Goal: Complete application form

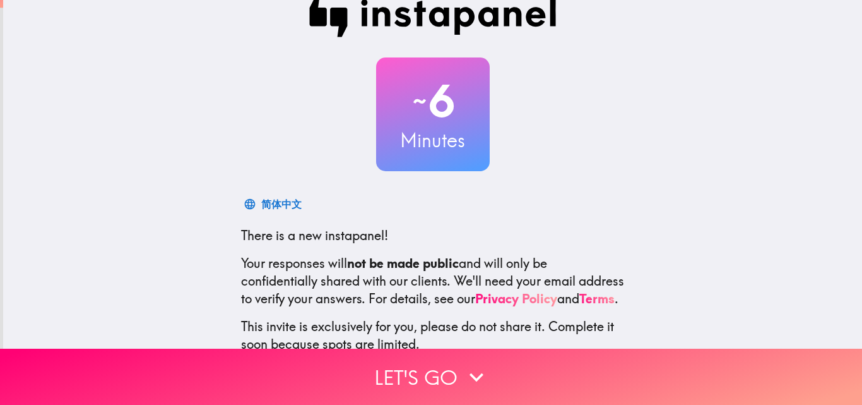
scroll to position [63, 0]
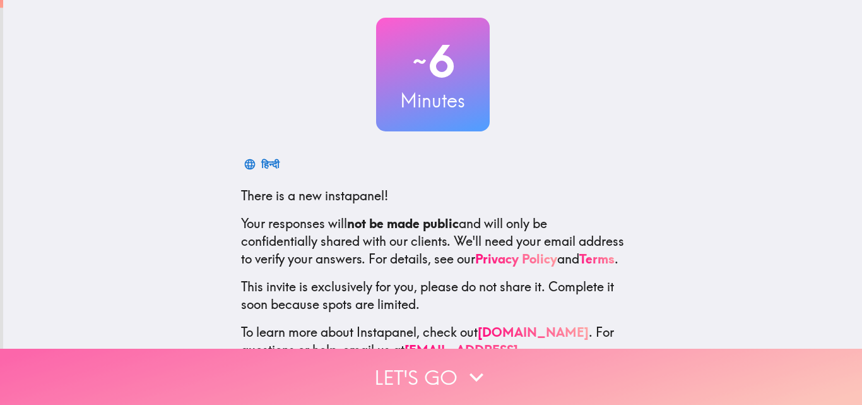
click at [463, 367] on icon "button" at bounding box center [477, 377] width 28 height 28
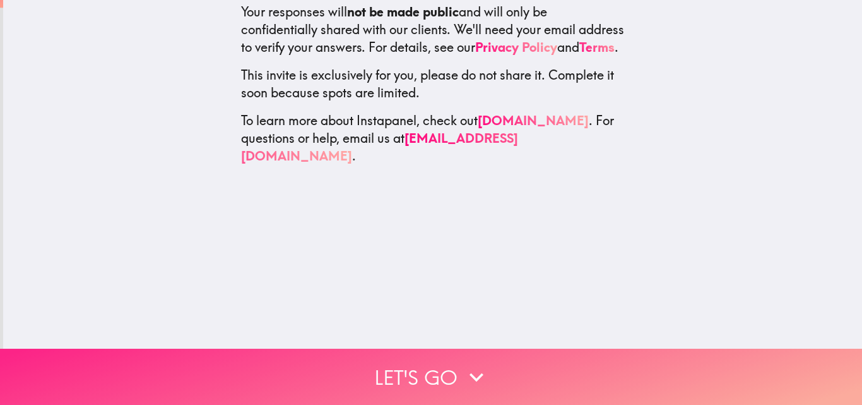
scroll to position [0, 0]
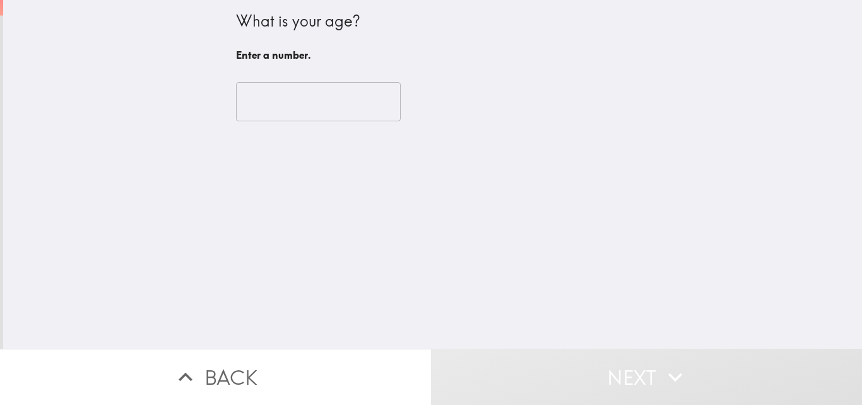
click at [325, 109] on input "number" at bounding box center [318, 101] width 165 height 39
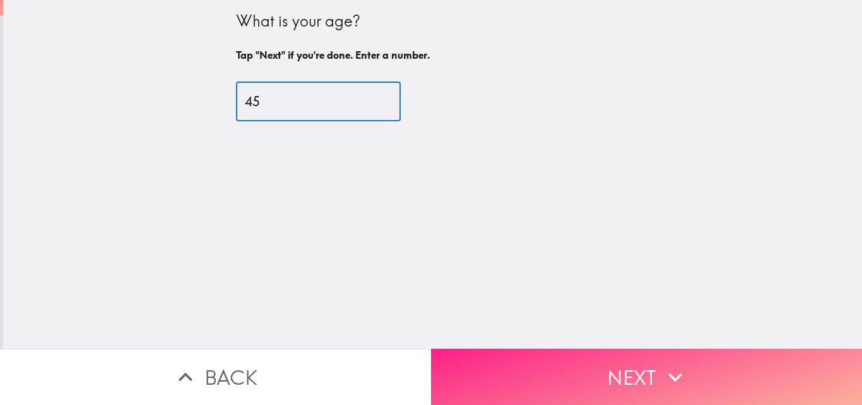
type input "45"
click at [597, 359] on button "Next" at bounding box center [646, 376] width 431 height 56
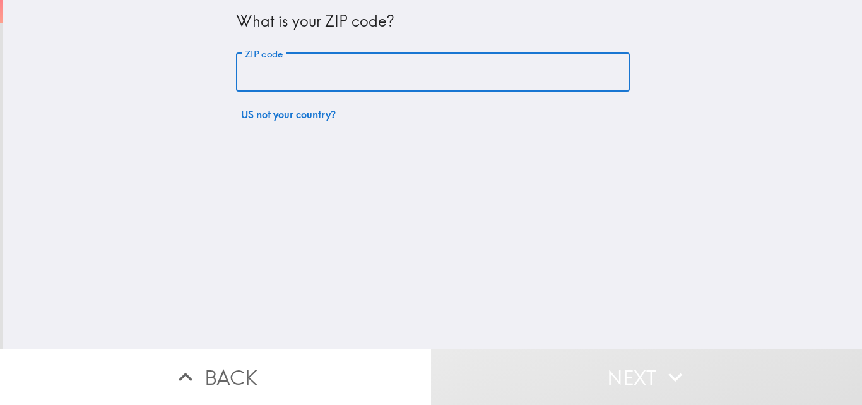
click at [354, 78] on input "ZIP code" at bounding box center [433, 72] width 394 height 39
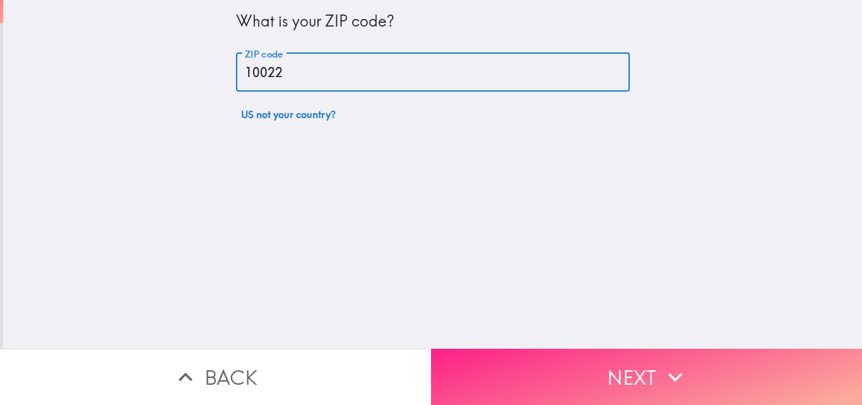
type input "10022"
click at [577, 352] on button "Next" at bounding box center [646, 376] width 431 height 56
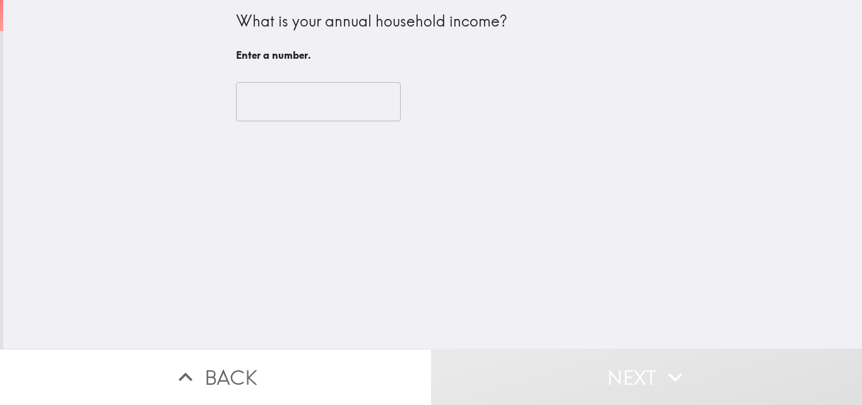
click at [302, 103] on input "number" at bounding box center [318, 101] width 165 height 39
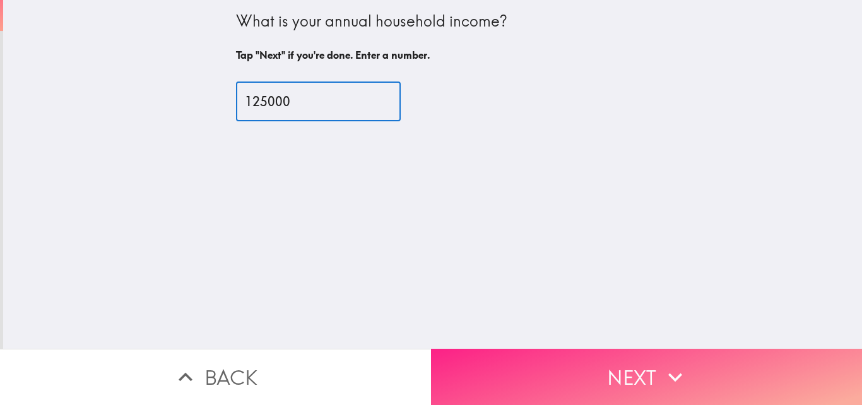
type input "125000"
click at [583, 368] on button "Next" at bounding box center [646, 376] width 431 height 56
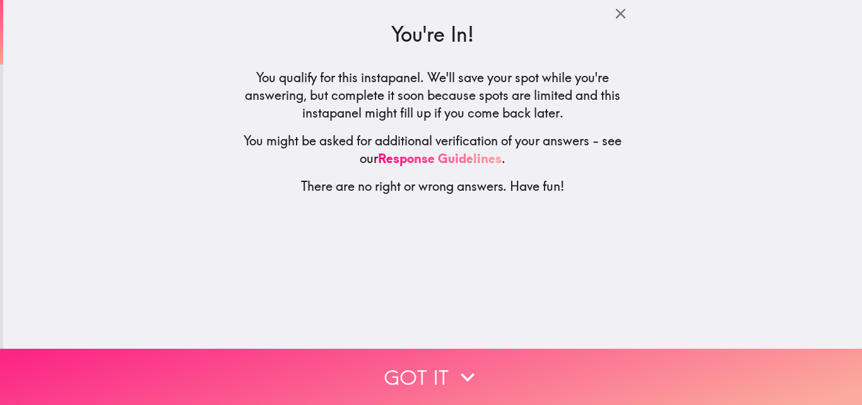
click at [429, 356] on button "Got it" at bounding box center [431, 376] width 862 height 56
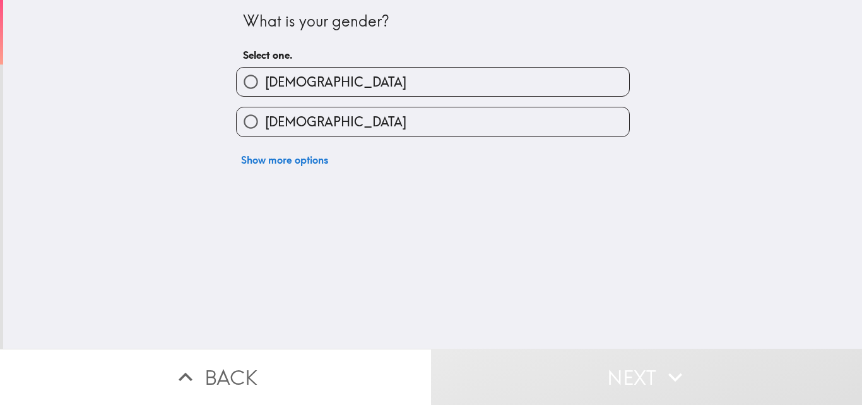
click at [297, 83] on label "Male" at bounding box center [433, 82] width 393 height 28
click at [265, 83] on input "Male" at bounding box center [251, 82] width 28 height 28
radio input "true"
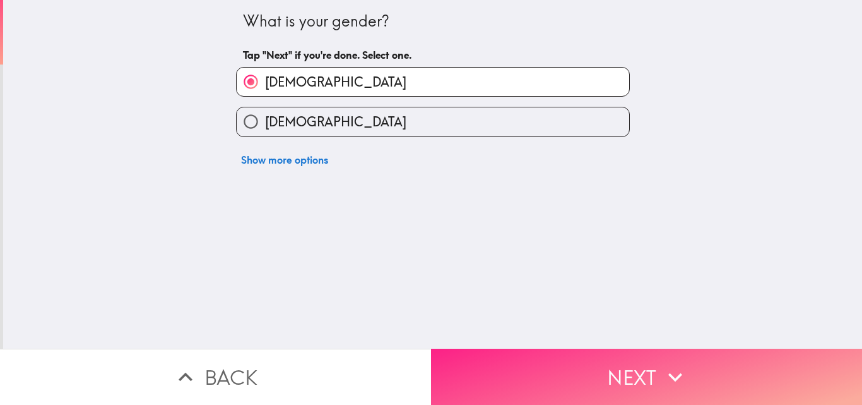
click at [537, 348] on button "Next" at bounding box center [646, 376] width 431 height 56
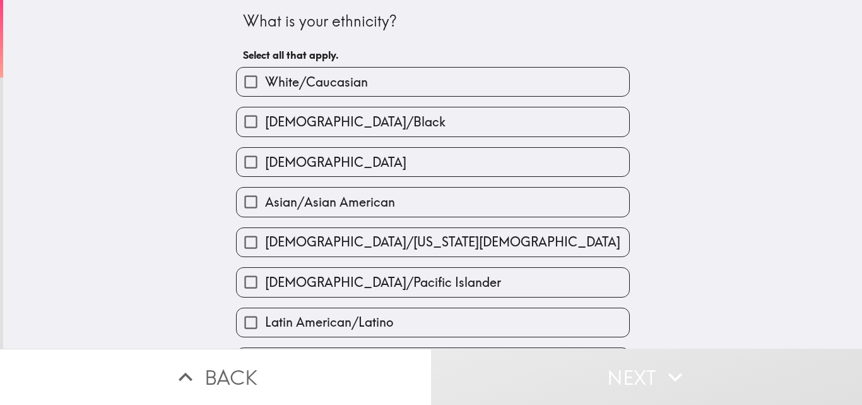
click at [340, 87] on span "White/Caucasian" at bounding box center [316, 82] width 103 height 18
click at [265, 87] on input "White/Caucasian" at bounding box center [251, 82] width 28 height 28
checkbox input "true"
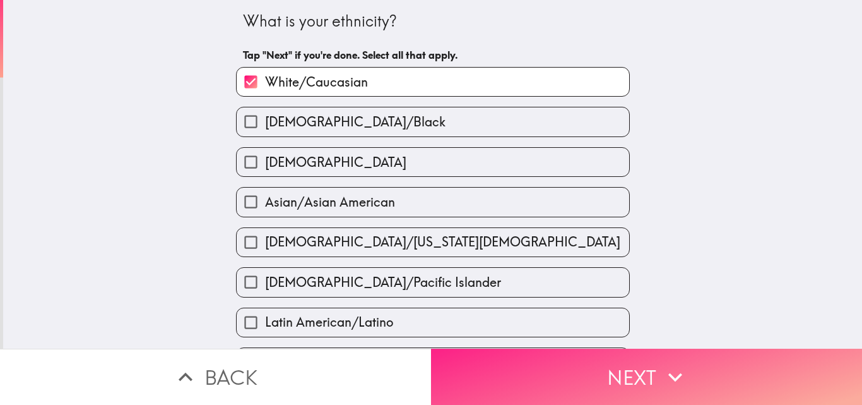
click at [555, 374] on button "Next" at bounding box center [646, 376] width 431 height 56
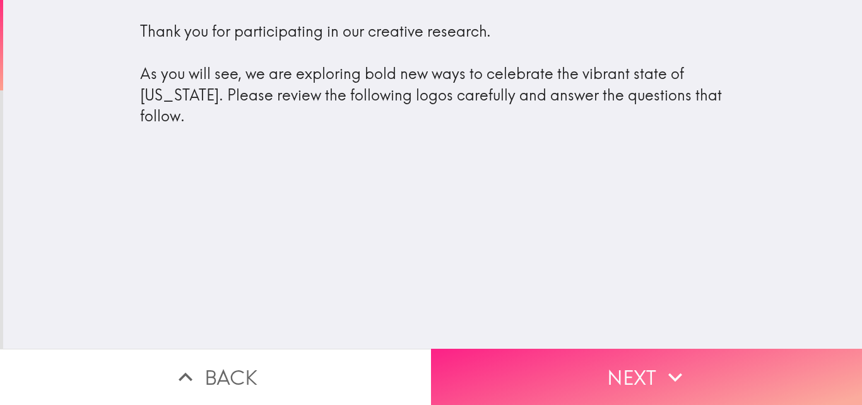
click at [568, 365] on button "Next" at bounding box center [646, 376] width 431 height 56
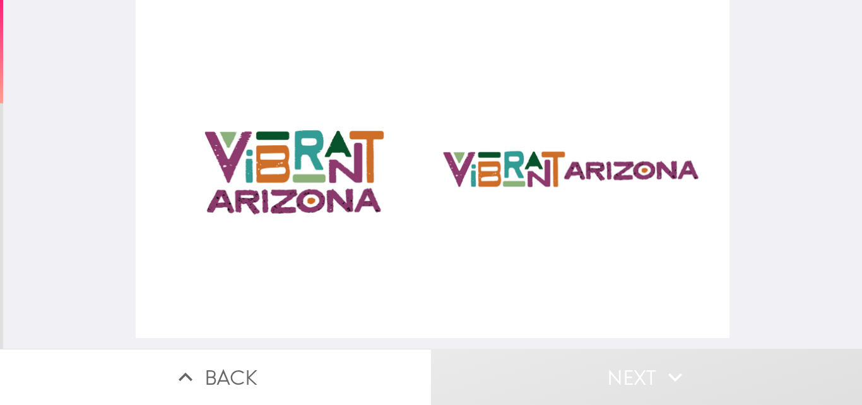
click at [647, 372] on button "Next" at bounding box center [646, 376] width 431 height 56
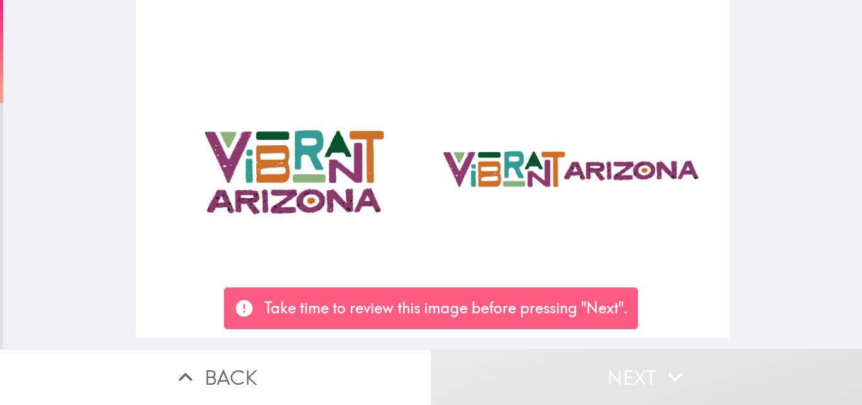
click at [469, 198] on div at bounding box center [433, 169] width 594 height 338
click at [607, 307] on p "Take time to review this image before pressing "Next"." at bounding box center [447, 307] width 364 height 21
click at [516, 189] on div at bounding box center [433, 169] width 594 height 338
click at [346, 311] on div at bounding box center [433, 169] width 594 height 338
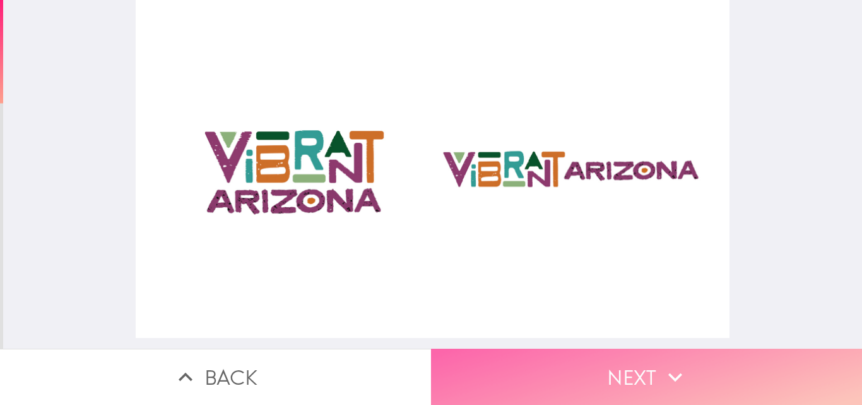
click at [611, 373] on button "Next" at bounding box center [646, 376] width 431 height 56
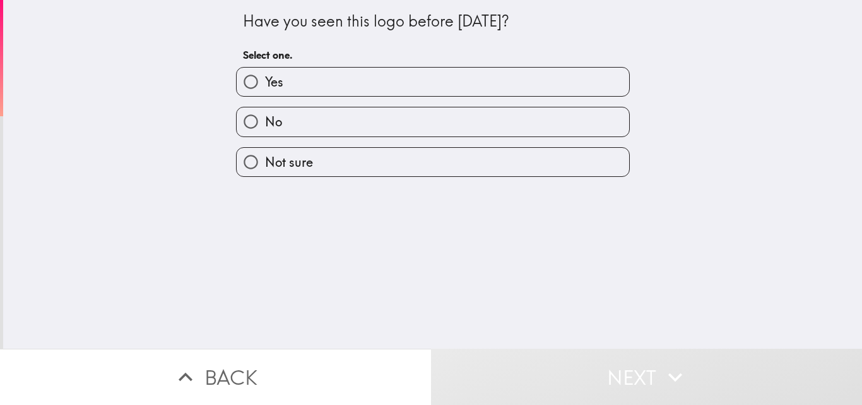
click at [350, 90] on label "Yes" at bounding box center [433, 82] width 393 height 28
click at [265, 90] on input "Yes" at bounding box center [251, 82] width 28 height 28
radio input "true"
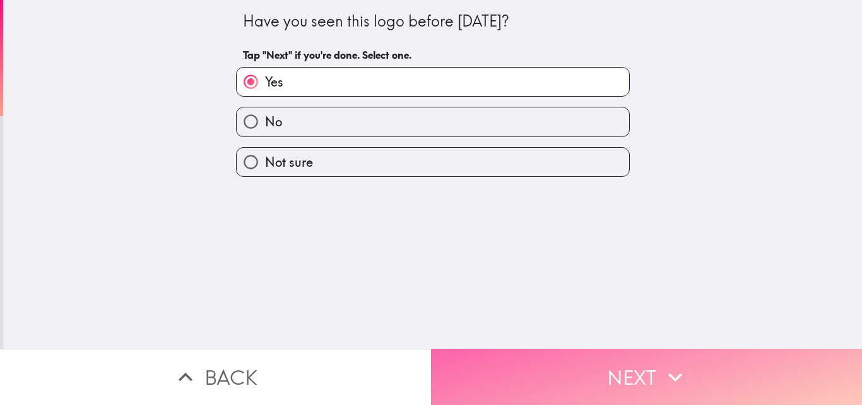
click at [589, 366] on button "Next" at bounding box center [646, 376] width 431 height 56
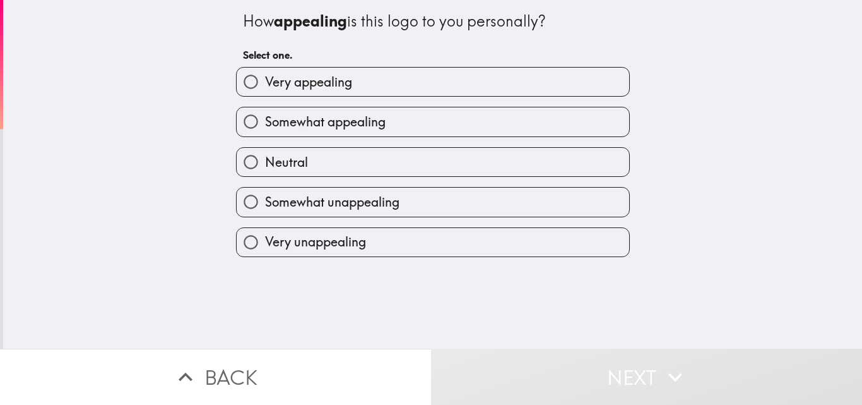
click at [362, 95] on label "Very appealing" at bounding box center [433, 82] width 393 height 28
click at [265, 95] on input "Very appealing" at bounding box center [251, 82] width 28 height 28
radio input "true"
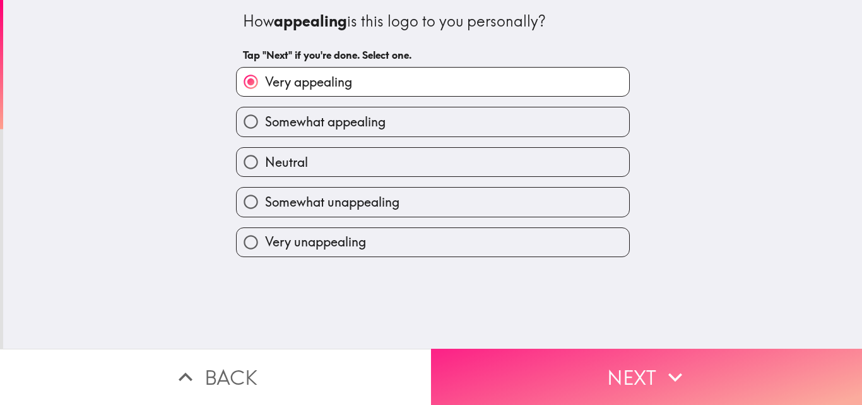
click at [599, 360] on button "Next" at bounding box center [646, 376] width 431 height 56
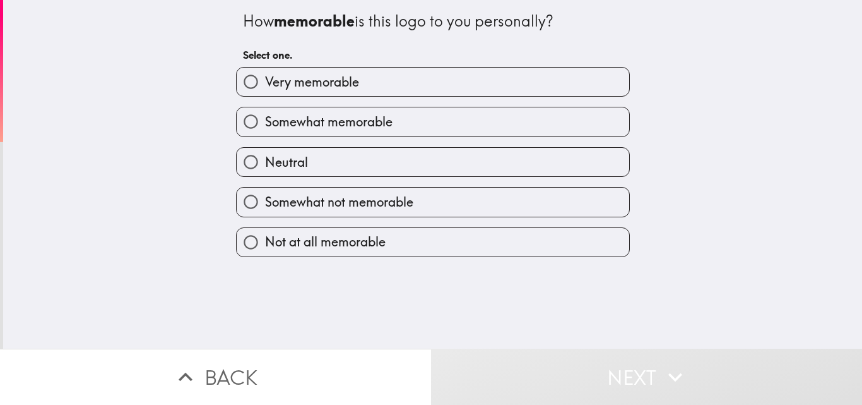
click at [356, 97] on div "Somewhat memorable" at bounding box center [428, 117] width 404 height 40
click at [362, 87] on label "Very memorable" at bounding box center [433, 82] width 393 height 28
click at [265, 87] on input "Very memorable" at bounding box center [251, 82] width 28 height 28
radio input "true"
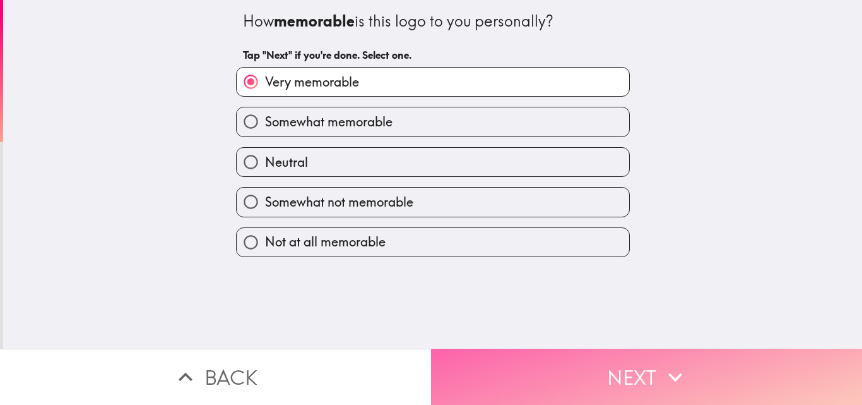
click at [571, 366] on button "Next" at bounding box center [646, 376] width 431 height 56
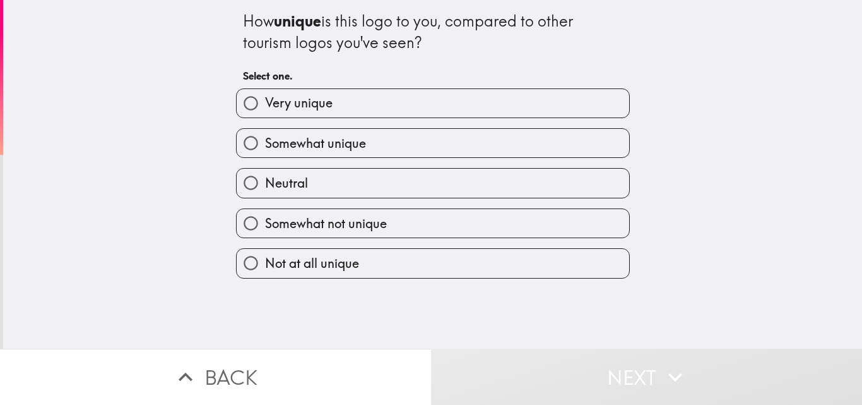
click at [364, 110] on label "Very unique" at bounding box center [433, 103] width 393 height 28
click at [265, 110] on input "Very unique" at bounding box center [251, 103] width 28 height 28
radio input "true"
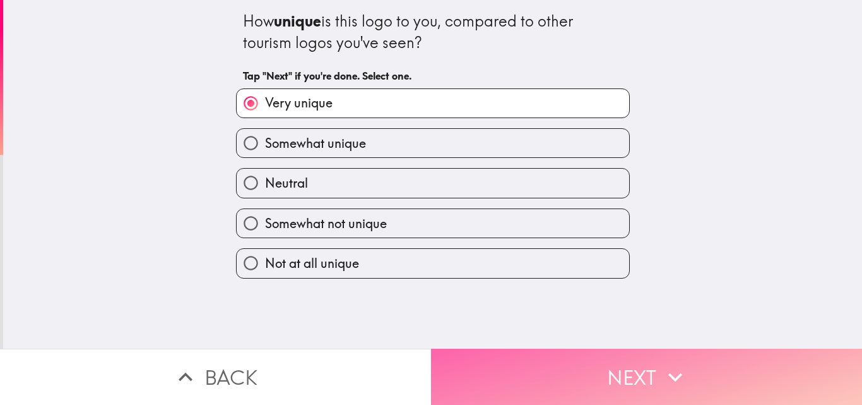
click at [558, 371] on button "Next" at bounding box center [646, 376] width 431 height 56
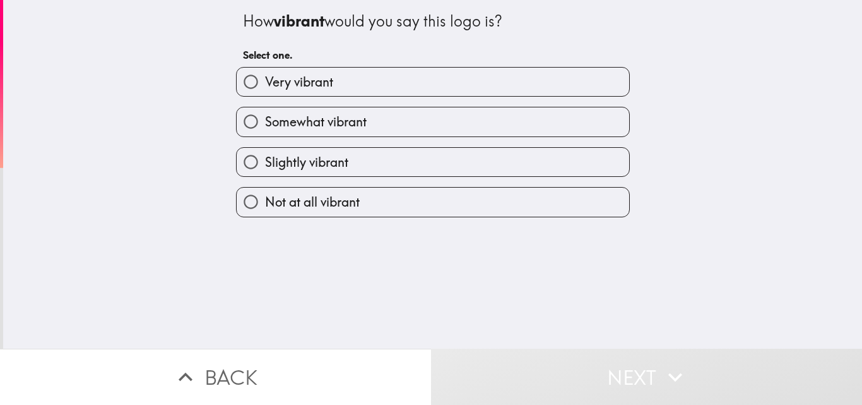
click at [357, 88] on label "Very vibrant" at bounding box center [433, 82] width 393 height 28
click at [265, 88] on input "Very vibrant" at bounding box center [251, 82] width 28 height 28
radio input "true"
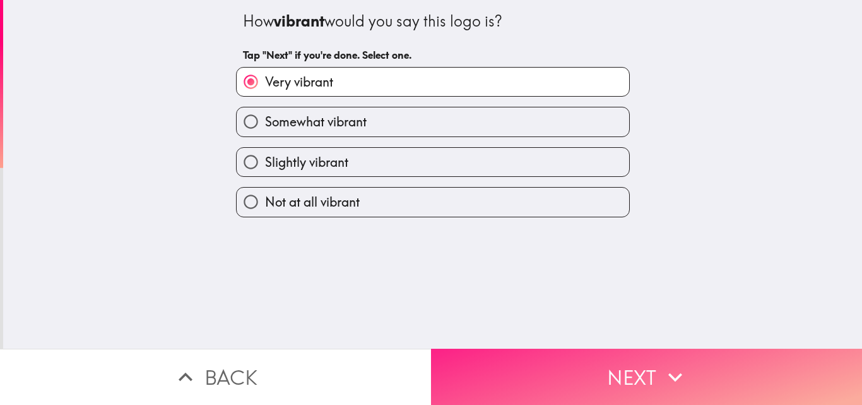
click at [561, 363] on button "Next" at bounding box center [646, 376] width 431 height 56
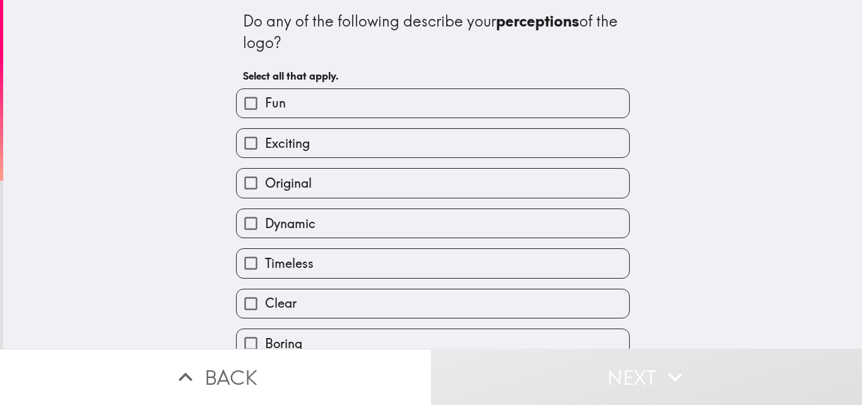
click at [318, 98] on label "Fun" at bounding box center [433, 103] width 393 height 28
click at [265, 98] on input "Fun" at bounding box center [251, 103] width 28 height 28
checkbox input "true"
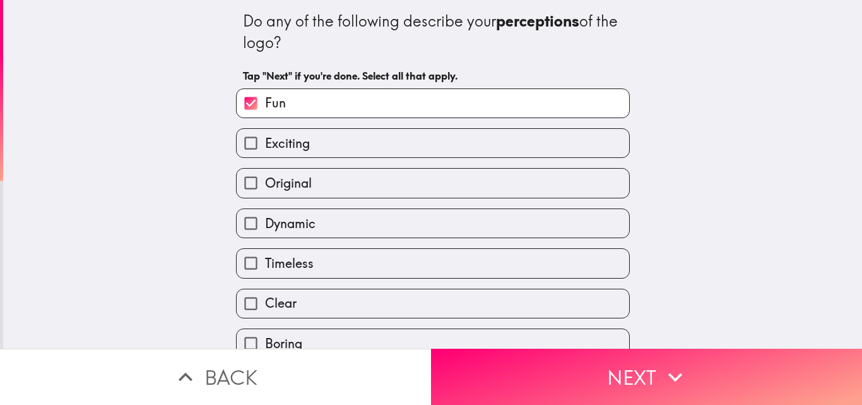
click at [314, 145] on label "Exciting" at bounding box center [433, 143] width 393 height 28
click at [265, 145] on input "Exciting" at bounding box center [251, 143] width 28 height 28
checkbox input "true"
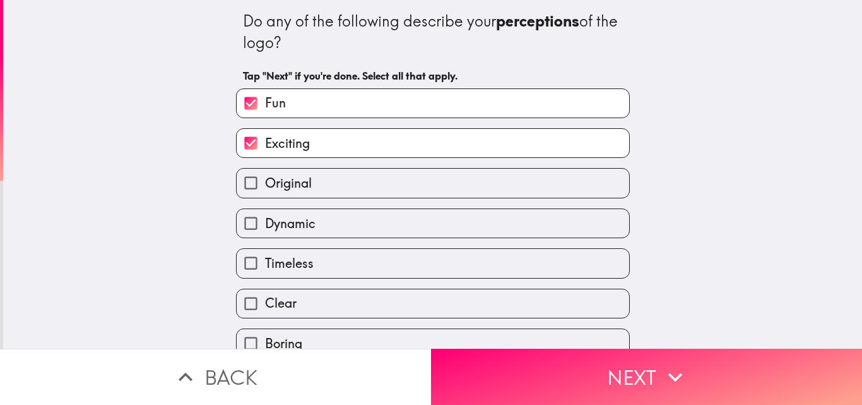
click at [306, 185] on label "Original" at bounding box center [433, 183] width 393 height 28
click at [265, 185] on input "Original" at bounding box center [251, 183] width 28 height 28
checkbox input "true"
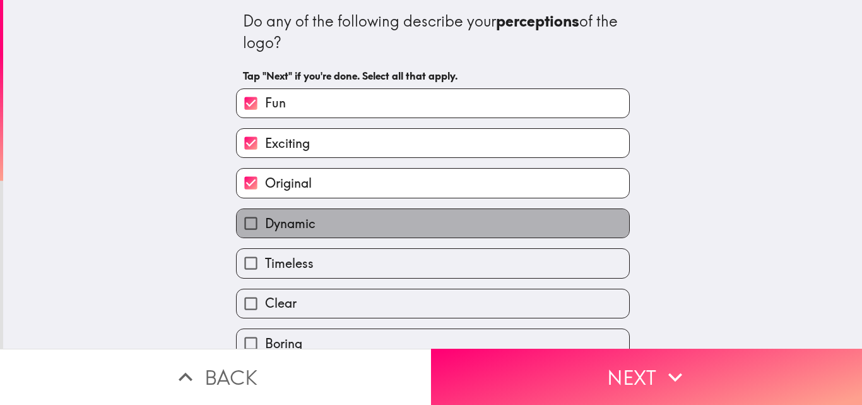
click at [310, 218] on label "Dynamic" at bounding box center [433, 223] width 393 height 28
click at [265, 218] on input "Dynamic" at bounding box center [251, 223] width 28 height 28
checkbox input "true"
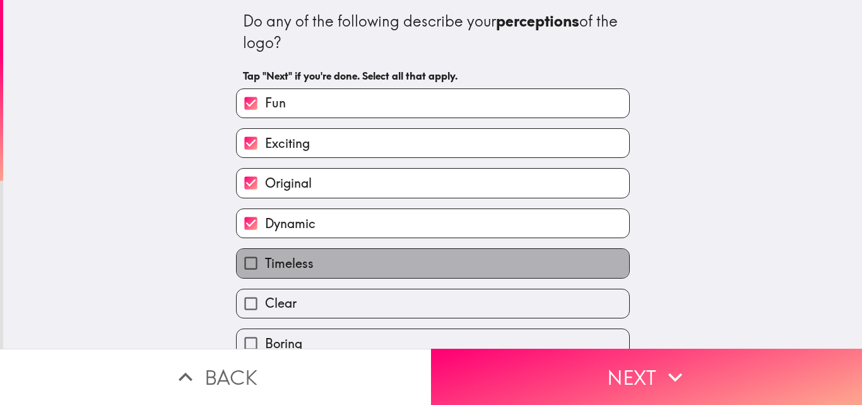
click at [313, 257] on label "Timeless" at bounding box center [433, 263] width 393 height 28
click at [265, 257] on input "Timeless" at bounding box center [251, 263] width 28 height 28
checkbox input "true"
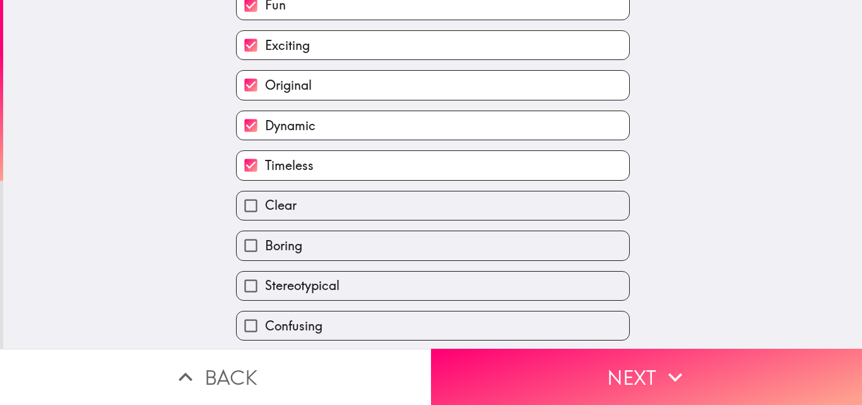
scroll to position [126, 0]
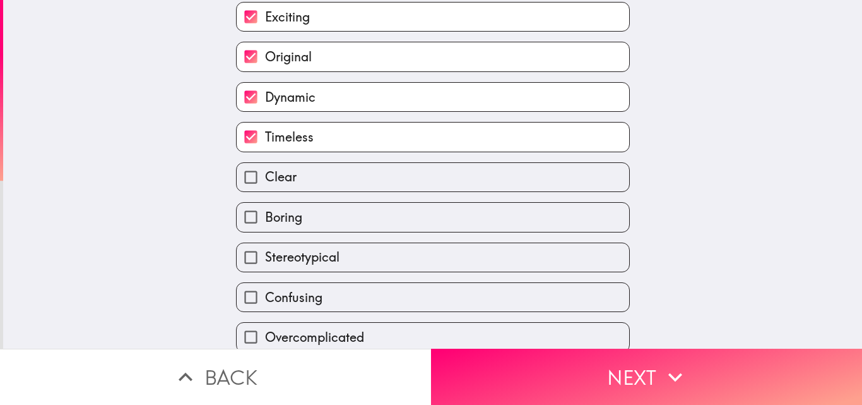
click at [309, 194] on div "Boring" at bounding box center [428, 212] width 404 height 40
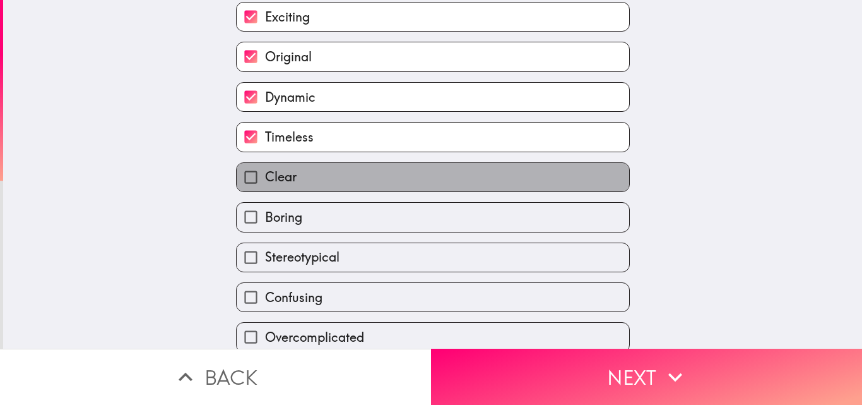
click at [296, 180] on label "Clear" at bounding box center [433, 177] width 393 height 28
click at [265, 180] on input "Clear" at bounding box center [251, 177] width 28 height 28
checkbox input "true"
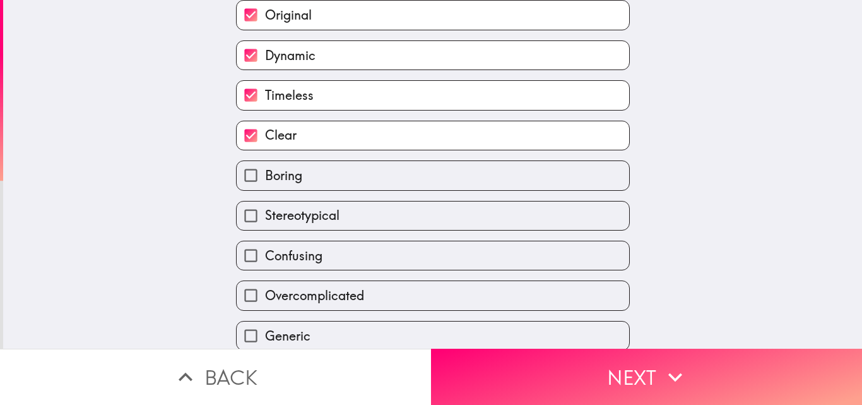
scroll to position [189, 0]
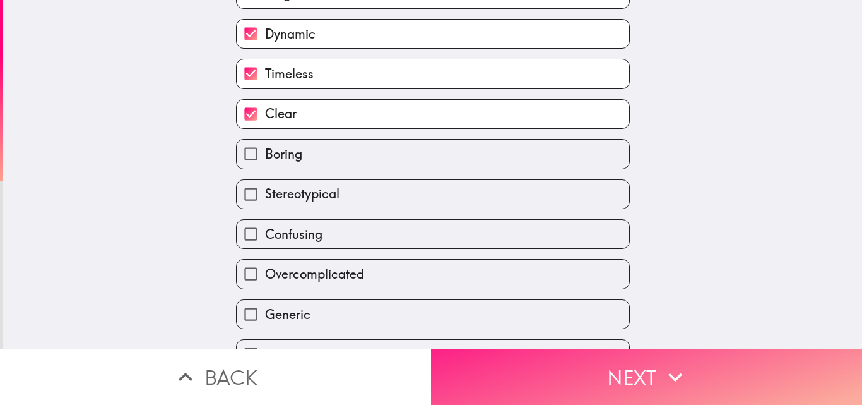
click at [599, 354] on button "Next" at bounding box center [646, 376] width 431 height 56
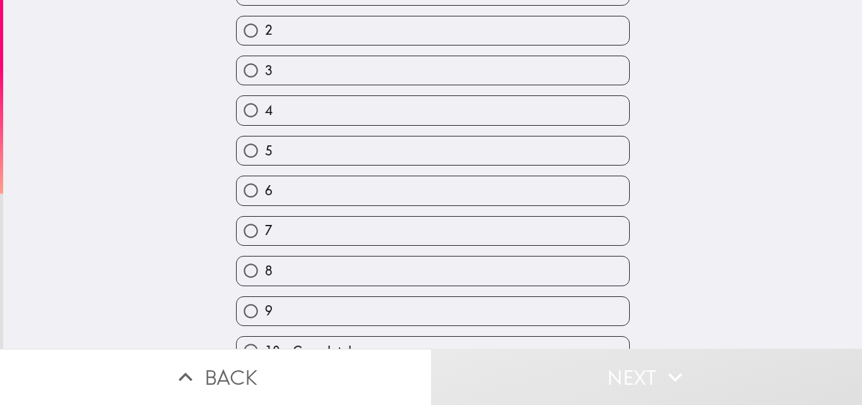
scroll to position [140, 0]
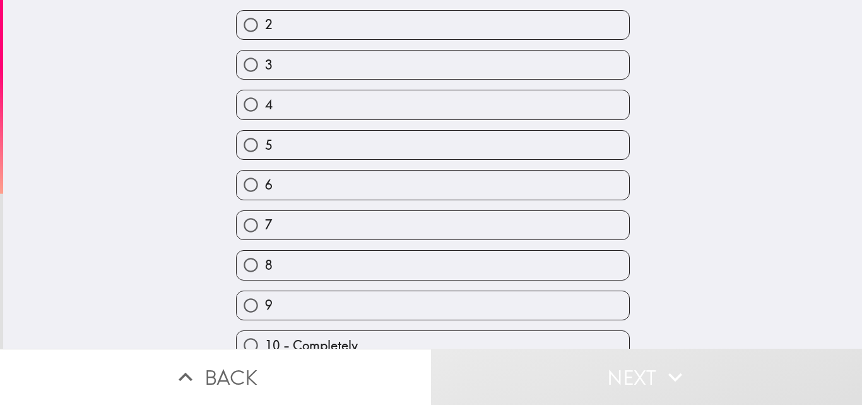
click at [285, 304] on label "9" at bounding box center [433, 305] width 393 height 28
click at [265, 304] on input "9" at bounding box center [251, 305] width 28 height 28
radio input "true"
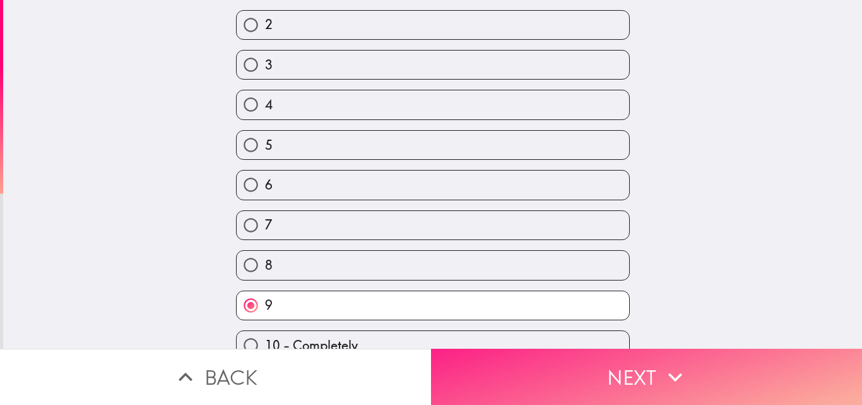
click at [523, 367] on button "Next" at bounding box center [646, 376] width 431 height 56
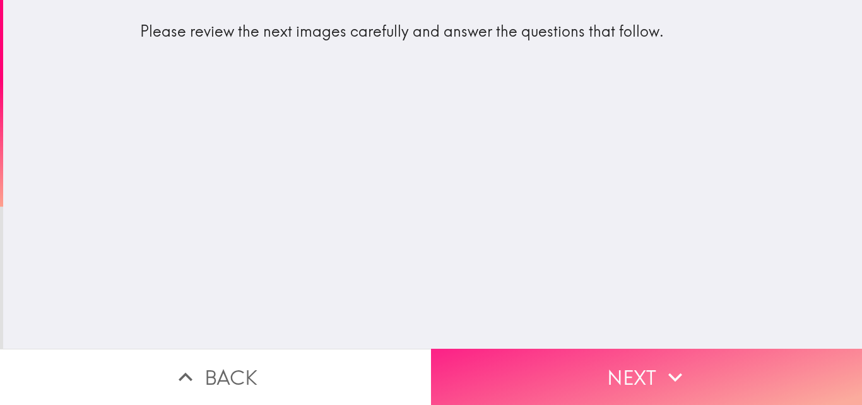
click at [652, 363] on button "Next" at bounding box center [646, 376] width 431 height 56
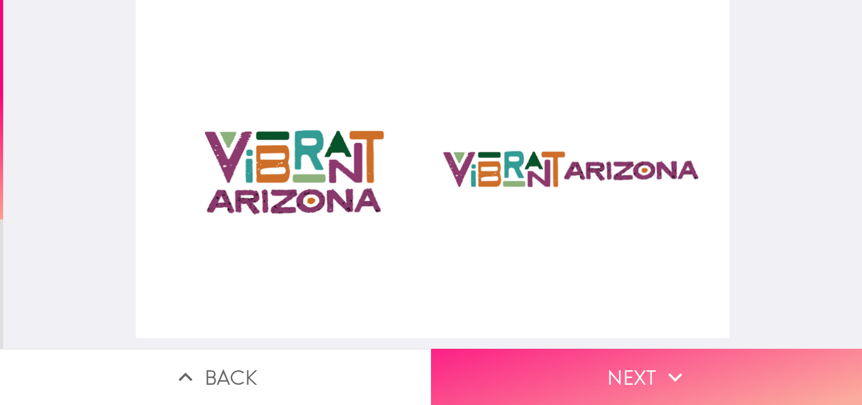
click at [620, 367] on button "Next" at bounding box center [646, 376] width 431 height 56
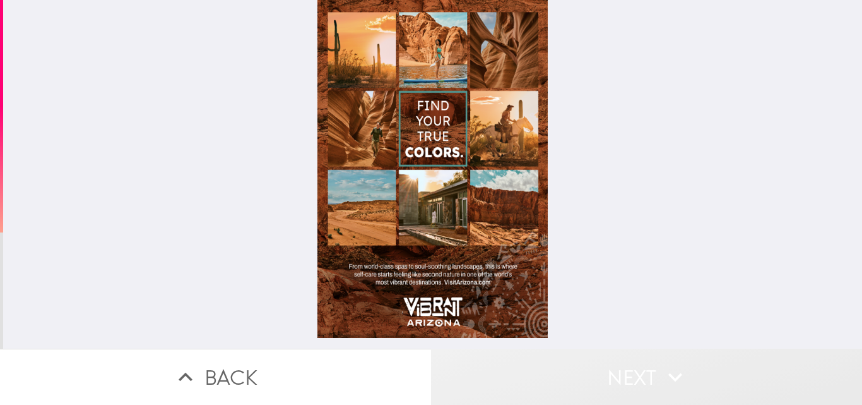
click at [638, 371] on button "Next" at bounding box center [646, 376] width 431 height 56
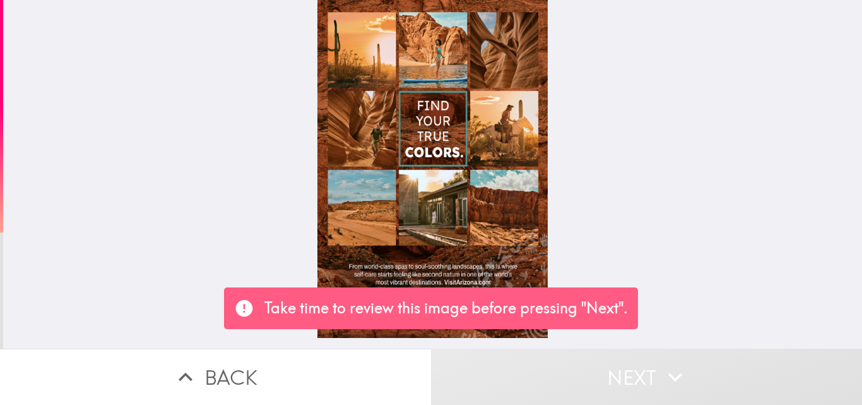
click at [583, 307] on p "Take time to review this image before pressing "Next"." at bounding box center [447, 307] width 364 height 21
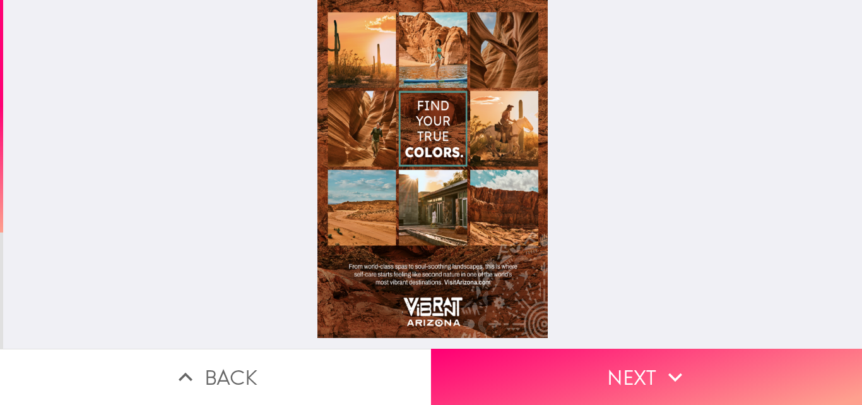
click at [475, 223] on div at bounding box center [433, 169] width 230 height 338
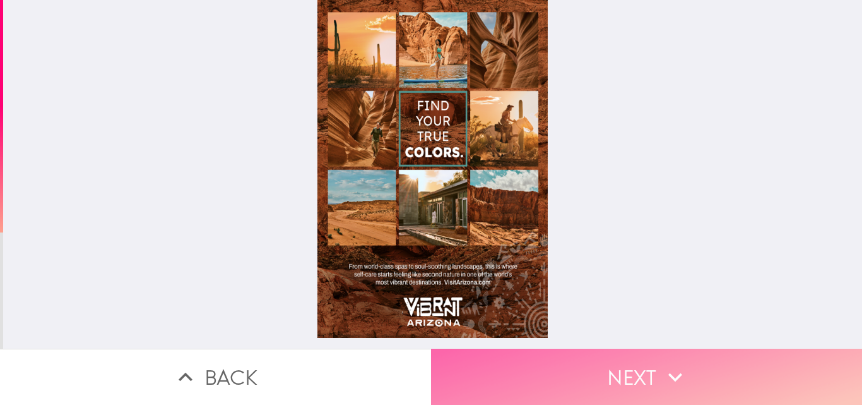
click at [617, 364] on button "Next" at bounding box center [646, 376] width 431 height 56
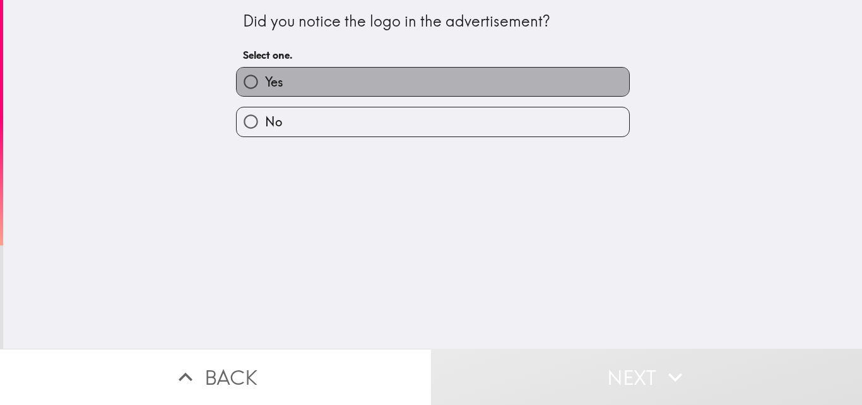
click at [311, 86] on label "Yes" at bounding box center [433, 82] width 393 height 28
click at [265, 86] on input "Yes" at bounding box center [251, 82] width 28 height 28
radio input "true"
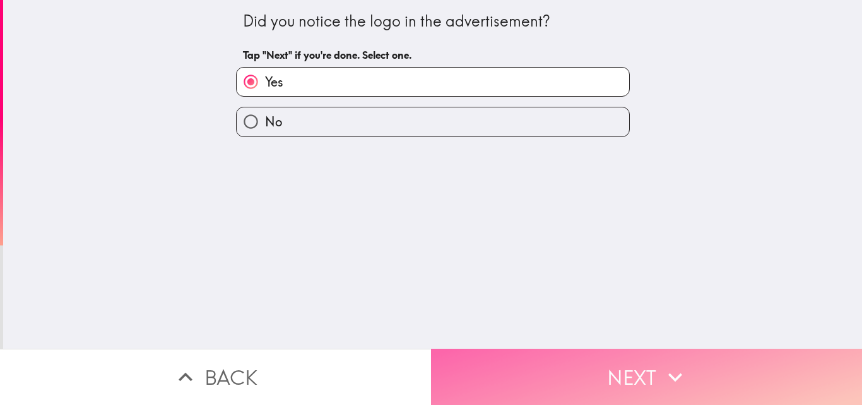
click at [591, 359] on button "Next" at bounding box center [646, 376] width 431 height 56
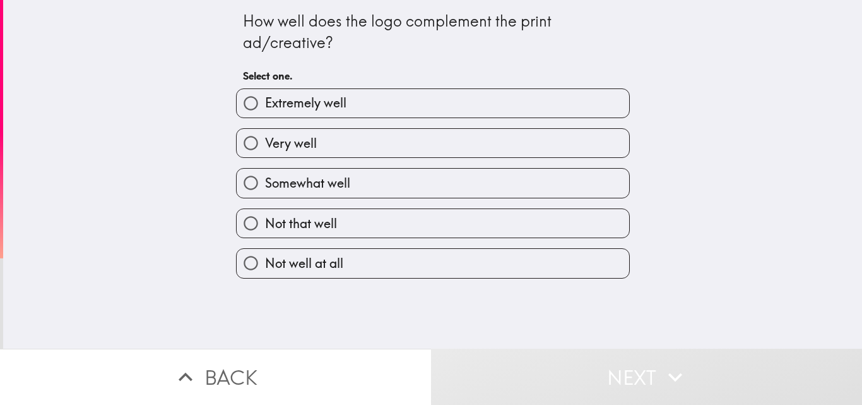
click at [339, 105] on label "Extremely well" at bounding box center [433, 103] width 393 height 28
click at [265, 105] on input "Extremely well" at bounding box center [251, 103] width 28 height 28
radio input "true"
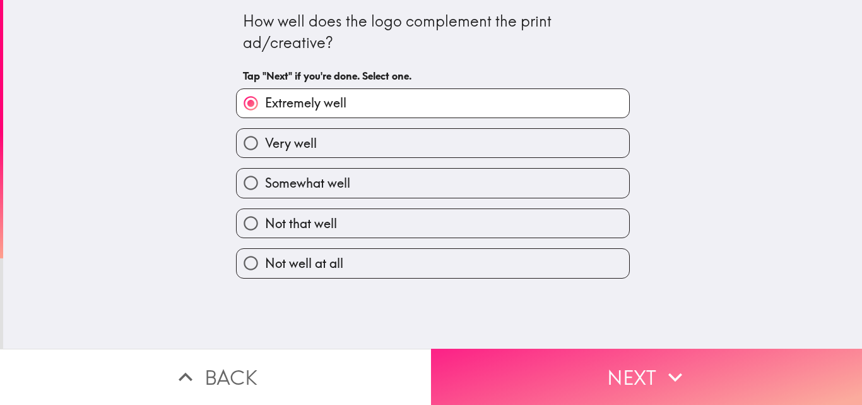
click at [568, 359] on button "Next" at bounding box center [646, 376] width 431 height 56
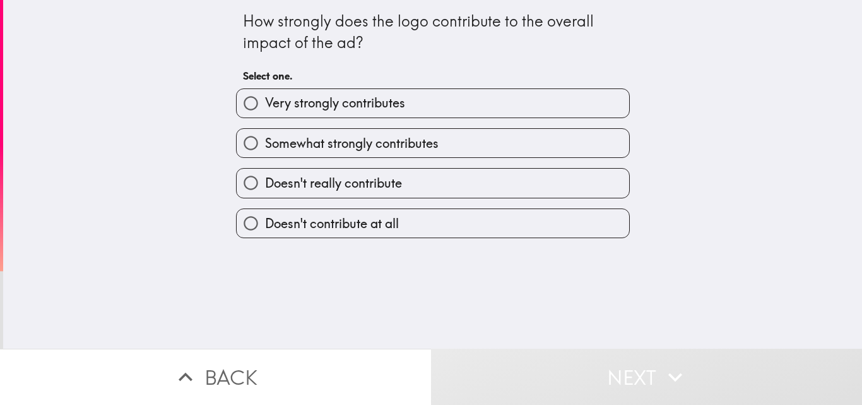
click at [384, 103] on span "Very strongly contributes" at bounding box center [335, 103] width 140 height 18
click at [265, 103] on input "Very strongly contributes" at bounding box center [251, 103] width 28 height 28
radio input "true"
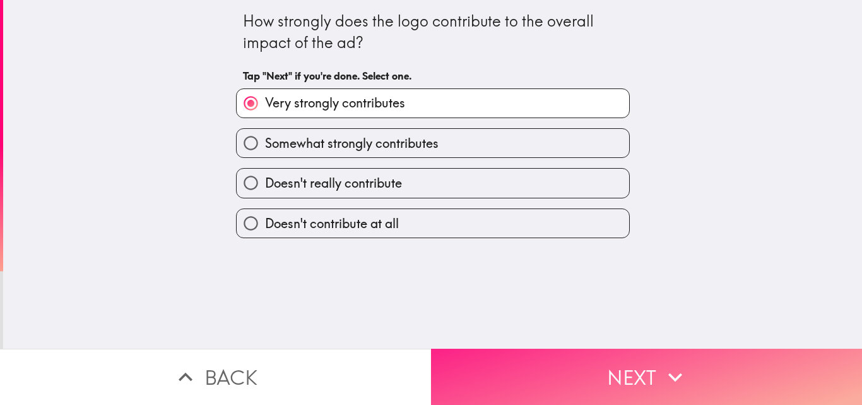
click at [583, 368] on button "Next" at bounding box center [646, 376] width 431 height 56
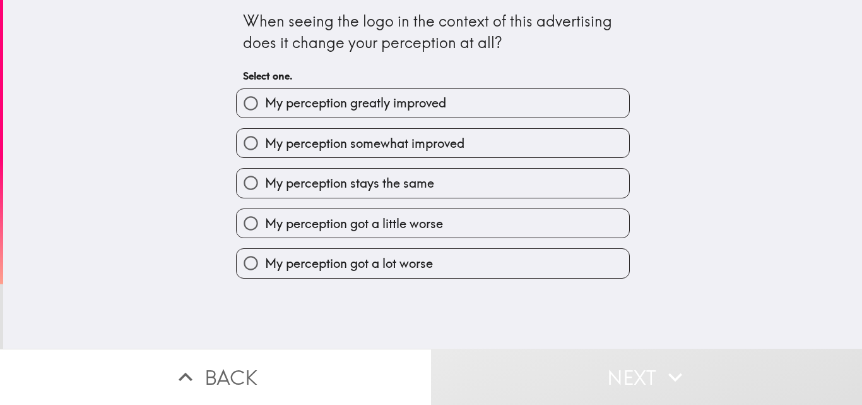
click at [396, 107] on span "My perception greatly improved" at bounding box center [355, 103] width 181 height 18
click at [265, 107] on input "My perception greatly improved" at bounding box center [251, 103] width 28 height 28
radio input "true"
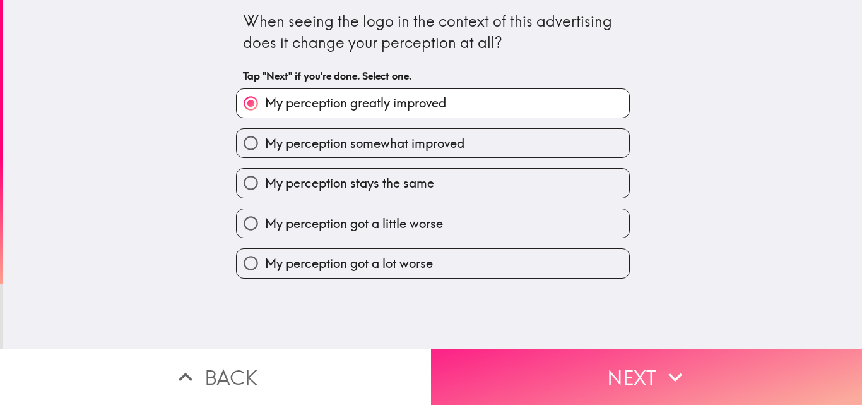
click at [555, 359] on button "Next" at bounding box center [646, 376] width 431 height 56
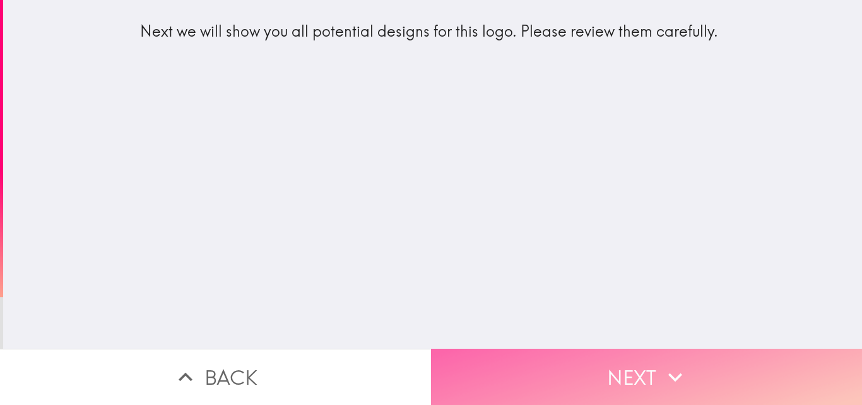
click at [585, 355] on button "Next" at bounding box center [646, 376] width 431 height 56
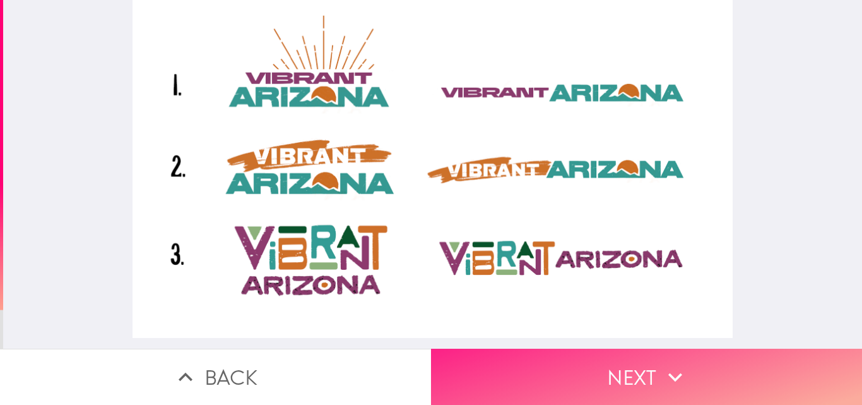
click at [577, 348] on button "Next" at bounding box center [646, 376] width 431 height 56
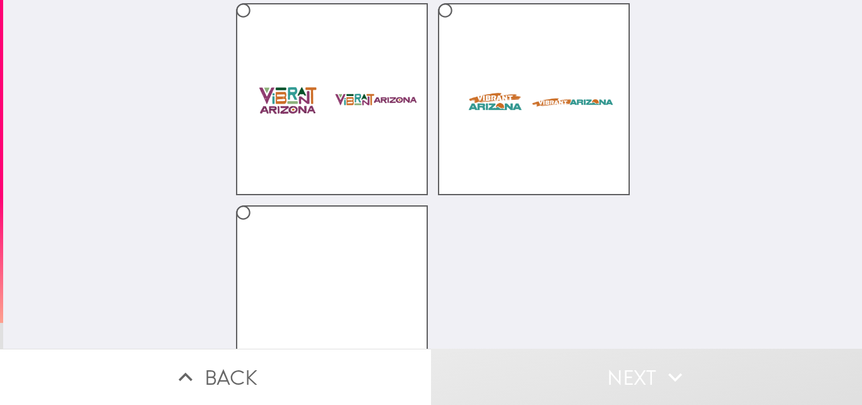
scroll to position [126, 0]
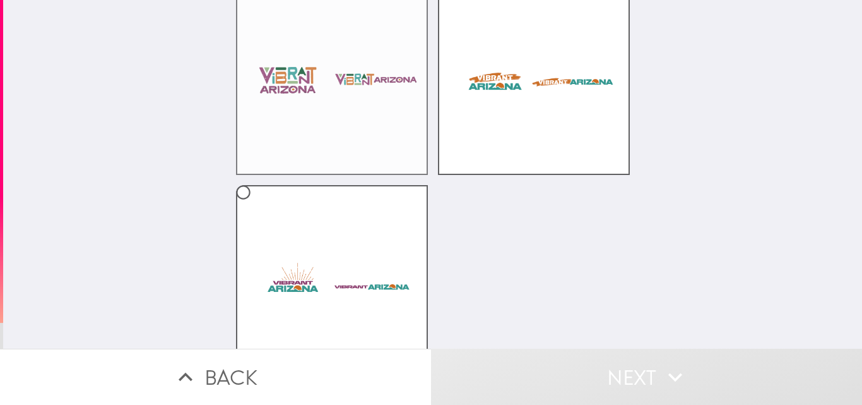
click at [331, 143] on label at bounding box center [332, 79] width 192 height 192
radio input "true"
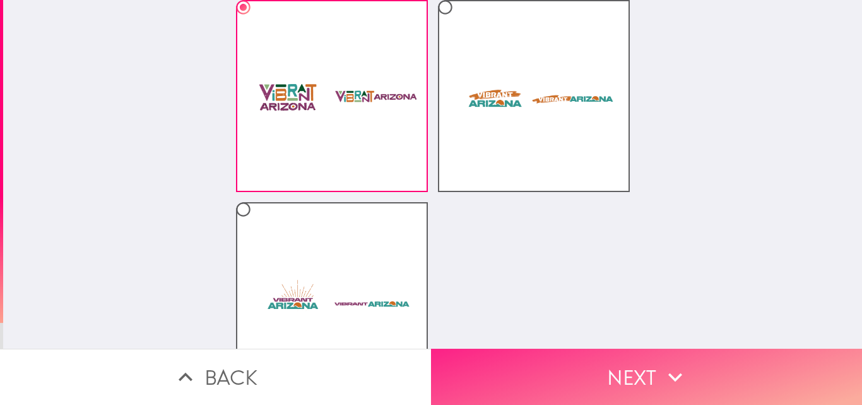
scroll to position [165, 0]
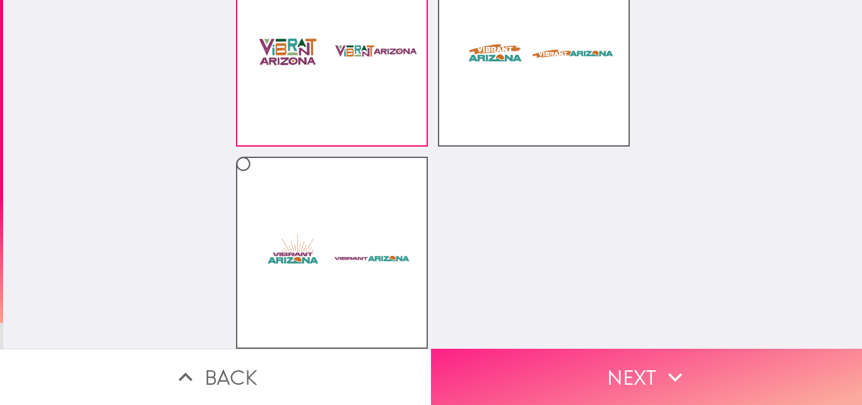
click at [559, 372] on button "Next" at bounding box center [646, 376] width 431 height 56
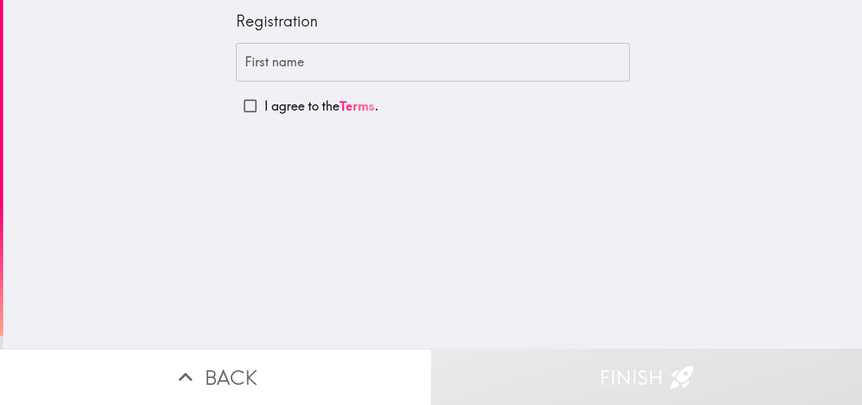
click at [284, 63] on input "First name" at bounding box center [433, 62] width 394 height 39
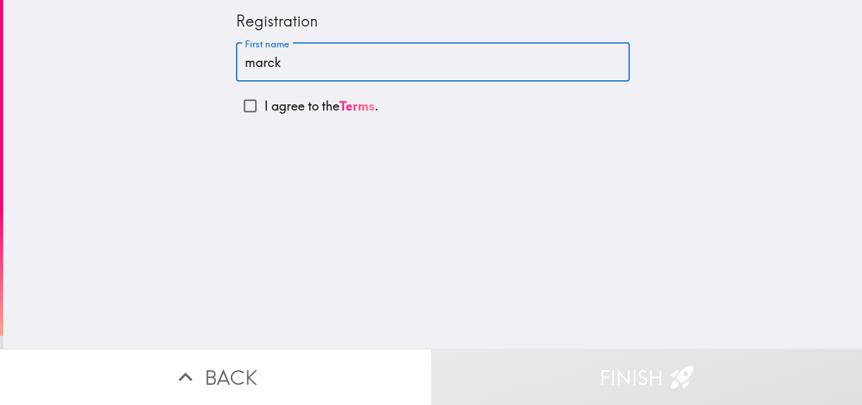
type input "marck"
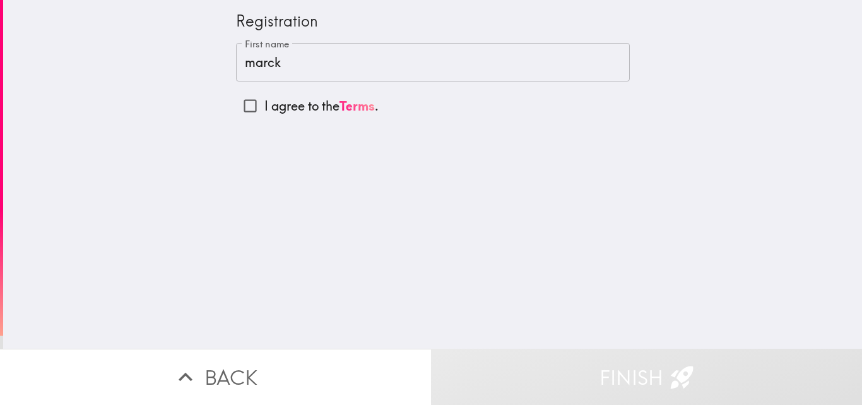
click at [272, 103] on p "I agree to the Terms ." at bounding box center [322, 106] width 114 height 18
click at [265, 103] on input "I agree to the Terms ." at bounding box center [250, 106] width 28 height 28
checkbox input "true"
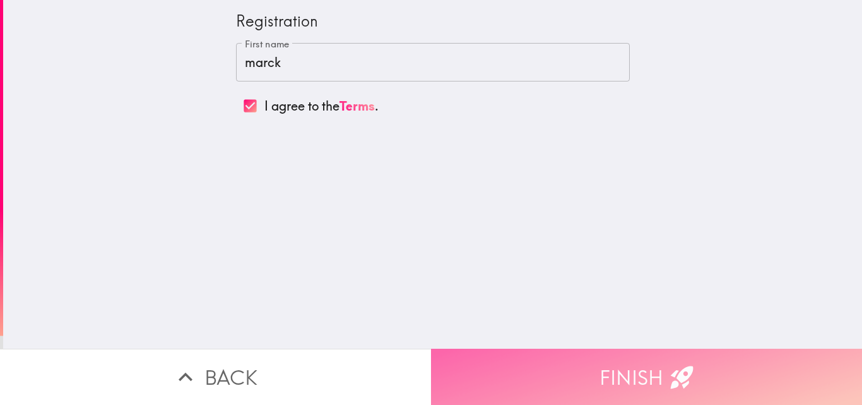
click at [604, 364] on button "Finish" at bounding box center [646, 376] width 431 height 56
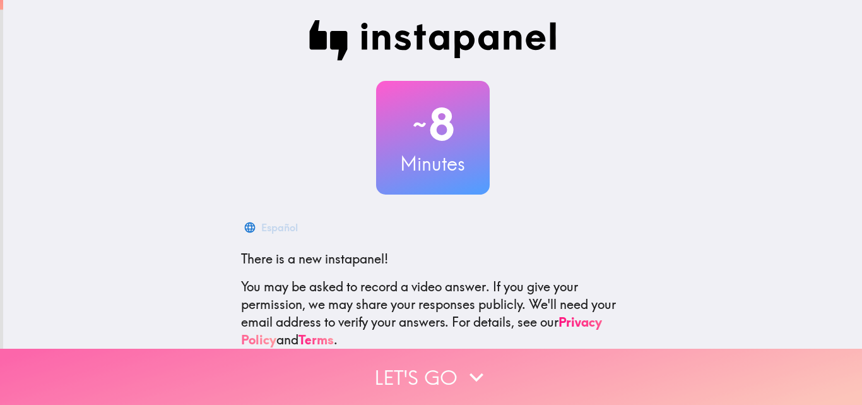
click at [423, 363] on button "Let's go" at bounding box center [431, 376] width 862 height 56
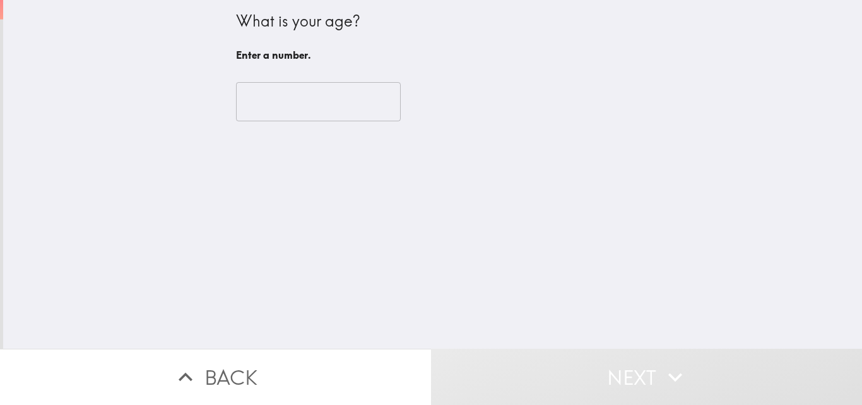
click at [307, 111] on input "number" at bounding box center [318, 101] width 165 height 39
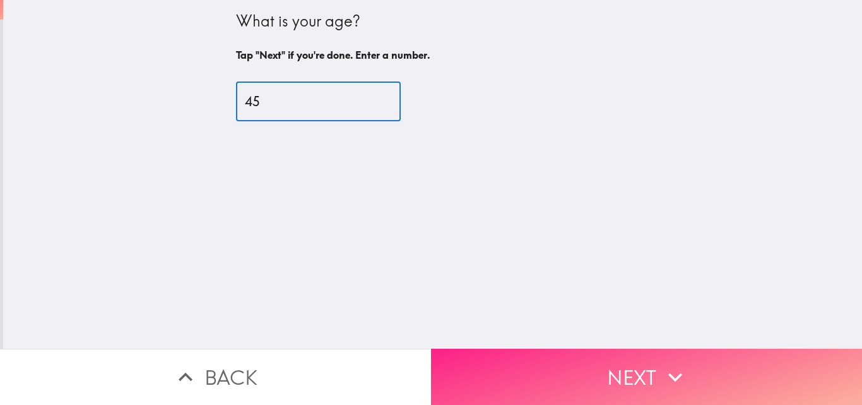
type input "45"
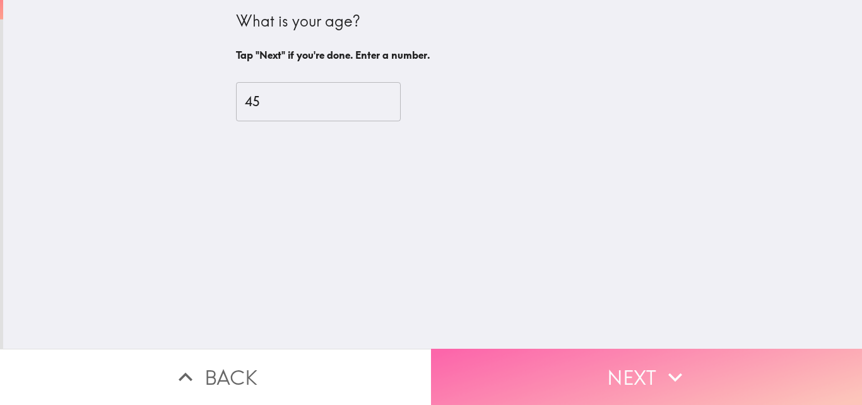
click at [590, 360] on button "Next" at bounding box center [646, 376] width 431 height 56
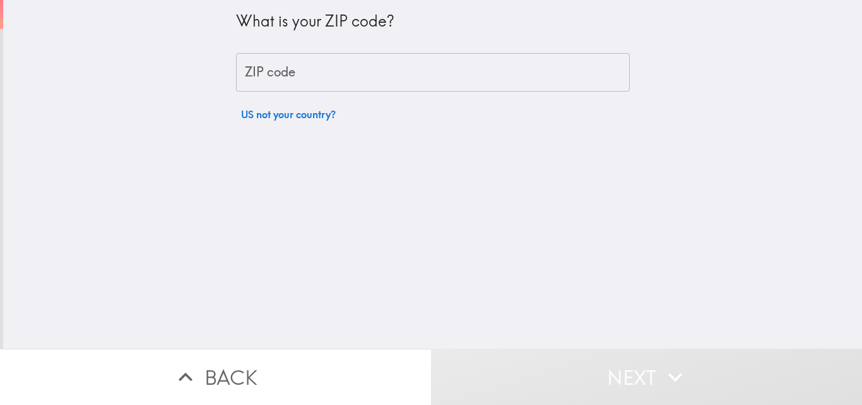
click at [332, 77] on input "ZIP code" at bounding box center [433, 72] width 394 height 39
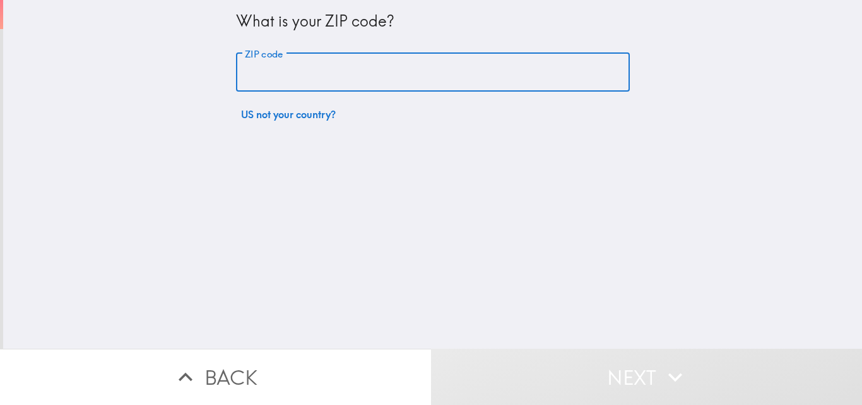
type input "10022"
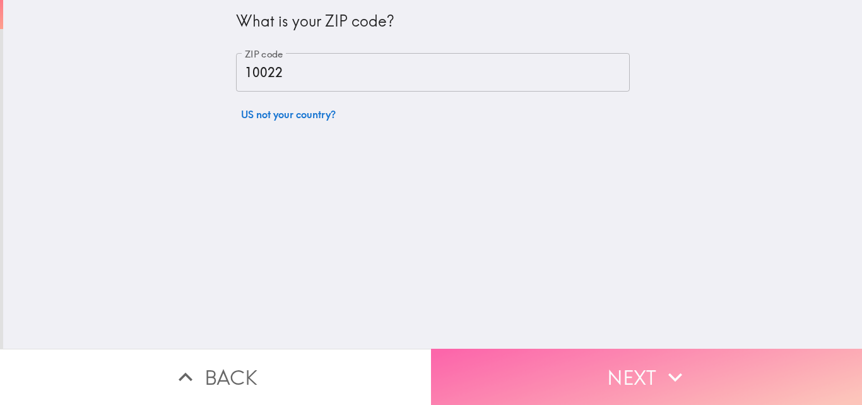
click at [573, 367] on button "Next" at bounding box center [646, 376] width 431 height 56
